Goal: Task Accomplishment & Management: Manage account settings

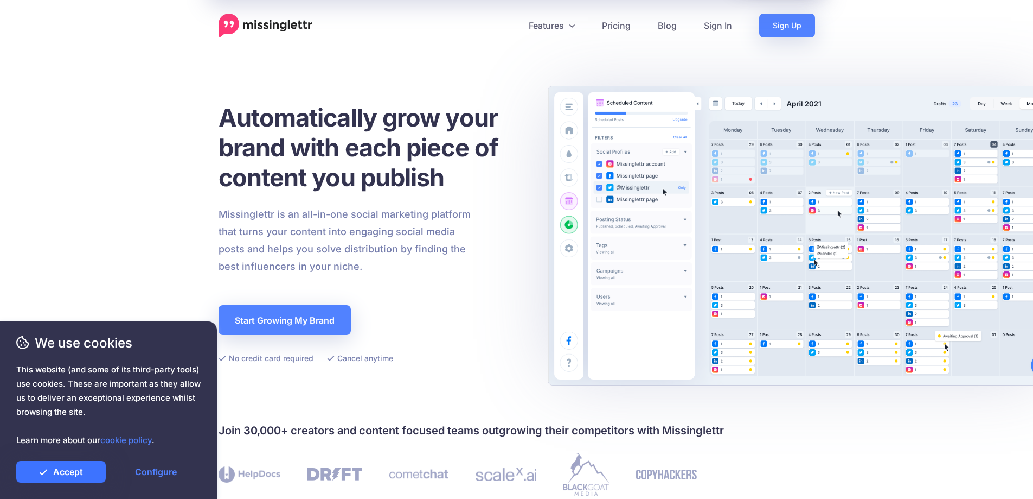
click at [76, 474] on link "Accept" at bounding box center [61, 472] width 90 height 22
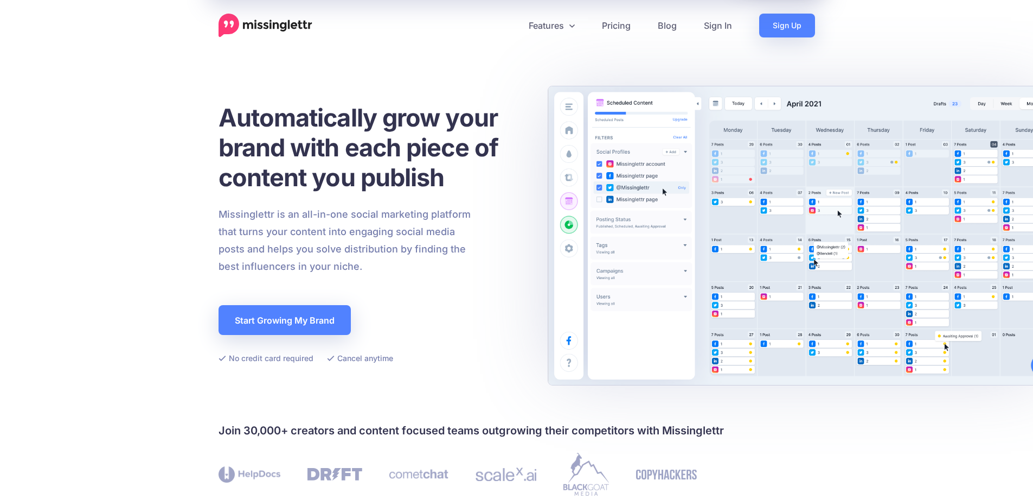
click at [853, 22] on nav "Features Drip Campaigns Drive traffic on autopilot Curate Find and be found Cal…" at bounding box center [516, 26] width 1033 height 24
click at [713, 18] on link "Sign In" at bounding box center [718, 26] width 55 height 24
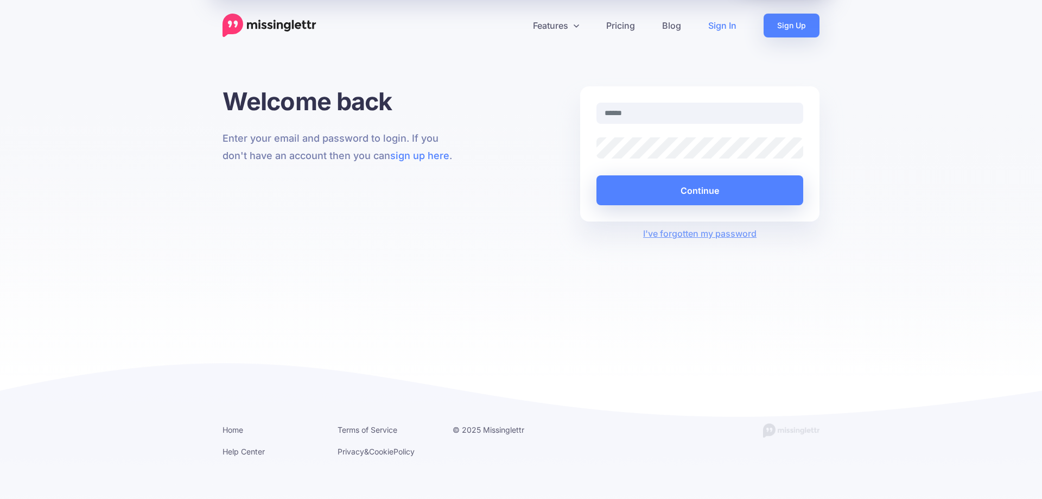
click at [718, 26] on link "Sign In" at bounding box center [721, 26] width 55 height 24
click at [656, 108] on input "text" at bounding box center [699, 113] width 207 height 21
type input "**********"
click at [596, 175] on button "Continue" at bounding box center [699, 190] width 207 height 30
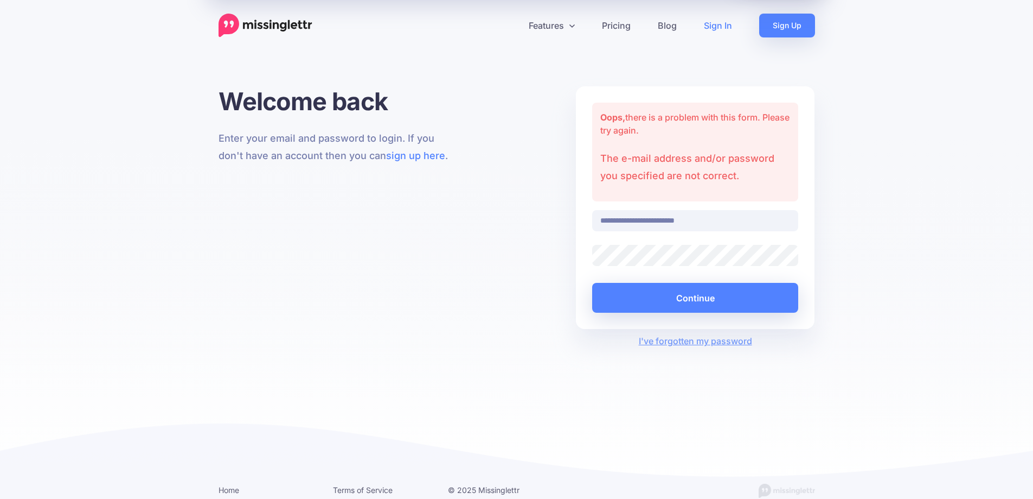
click at [592, 283] on button "Continue" at bounding box center [695, 298] width 207 height 30
